Goal: Find specific page/section: Find specific page/section

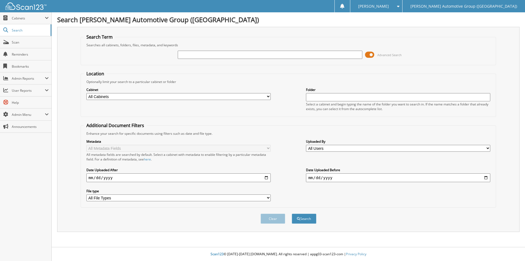
type input "3"
type input "462483"
click at [299, 219] on span "submit" at bounding box center [298, 218] width 3 height 3
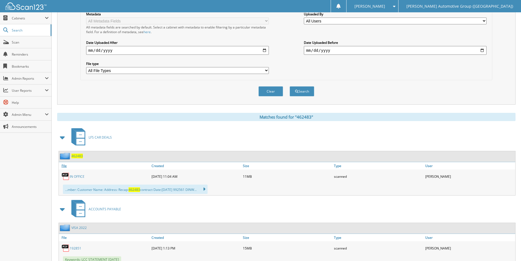
scroll to position [137, 0]
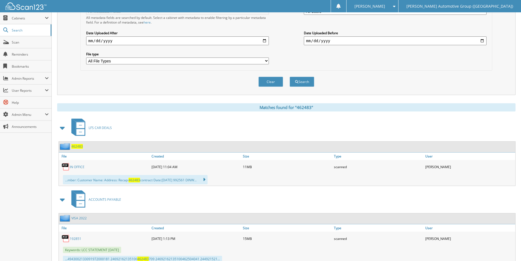
click at [77, 145] on span "462483" at bounding box center [76, 146] width 11 height 5
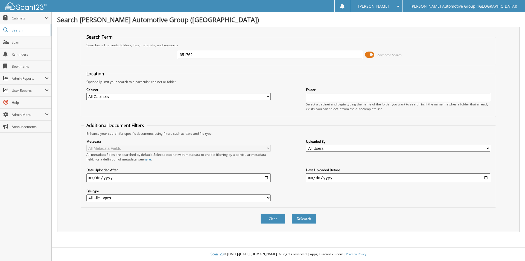
type input "351762"
click at [292, 213] on button "Search" at bounding box center [304, 218] width 25 height 10
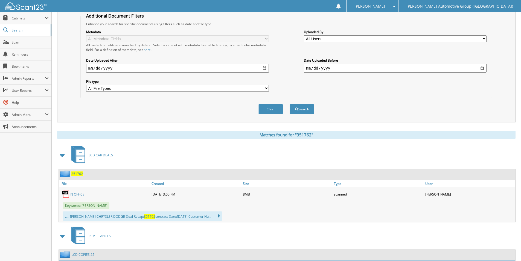
scroll to position [137, 0]
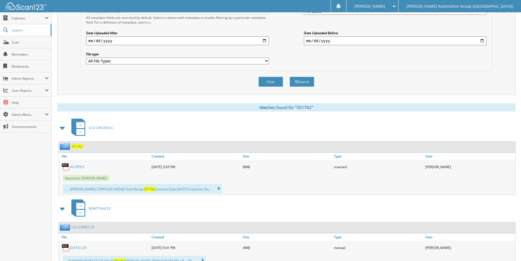
click at [79, 147] on span "351762" at bounding box center [76, 146] width 11 height 5
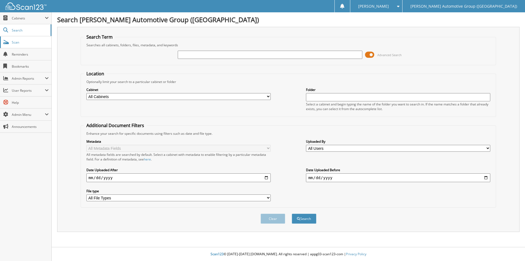
click at [12, 45] on link "Scan" at bounding box center [25, 42] width 51 height 12
type input "351720"
click at [292, 213] on button "Search" at bounding box center [304, 218] width 25 height 10
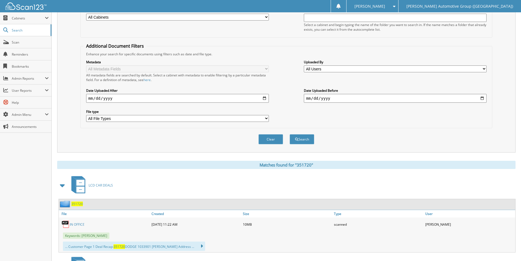
scroll to position [82, 0]
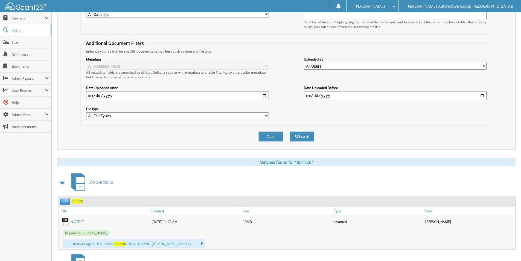
click at [77, 202] on span "351720" at bounding box center [76, 201] width 11 height 5
